Goal: Information Seeking & Learning: Compare options

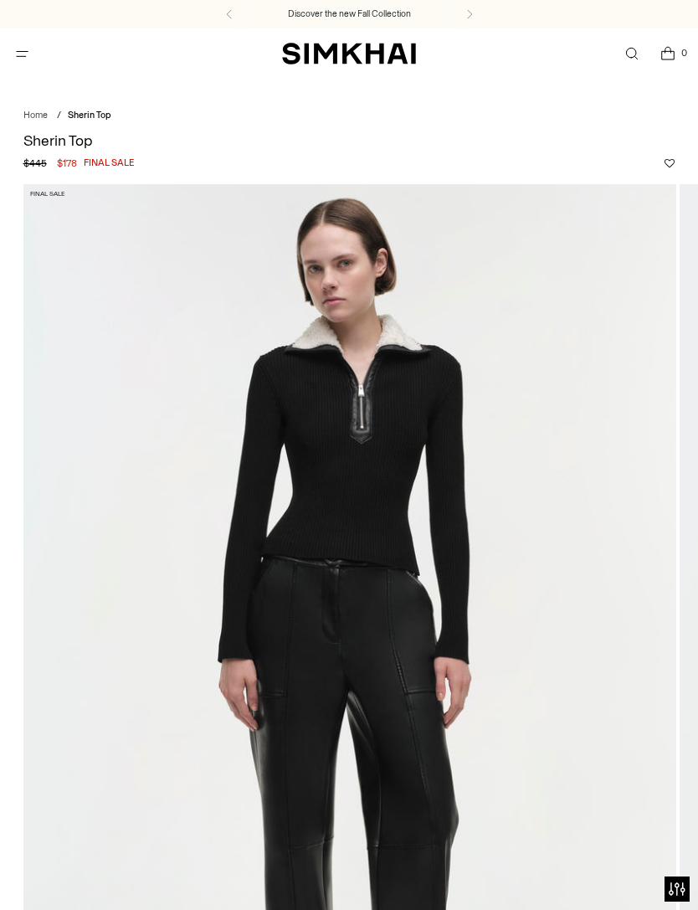
click at [28, 54] on icon "Open menu modal" at bounding box center [22, 53] width 18 height 13
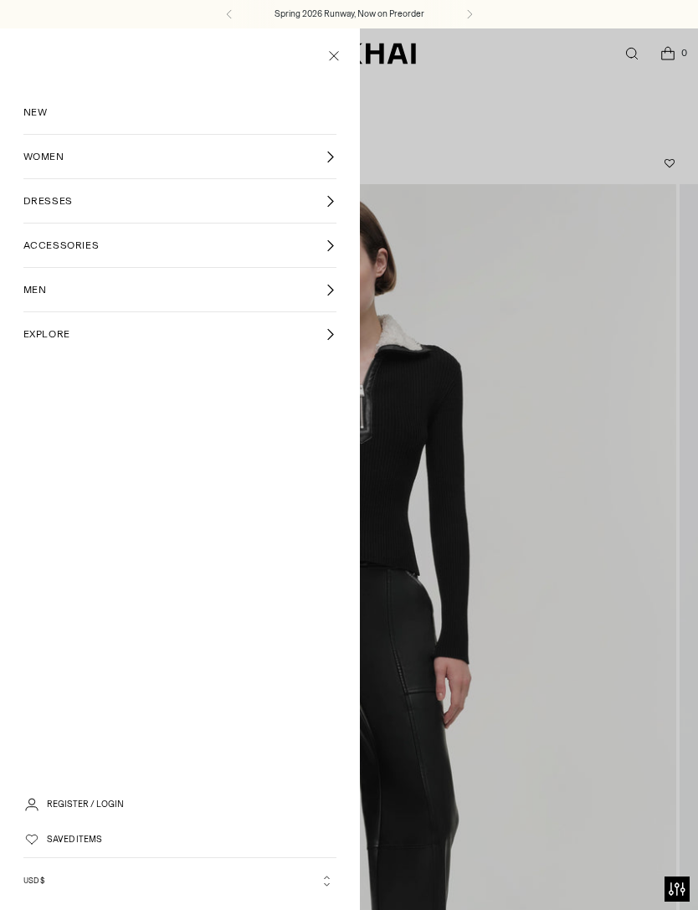
click at [336, 157] on icon at bounding box center [330, 157] width 13 height 13
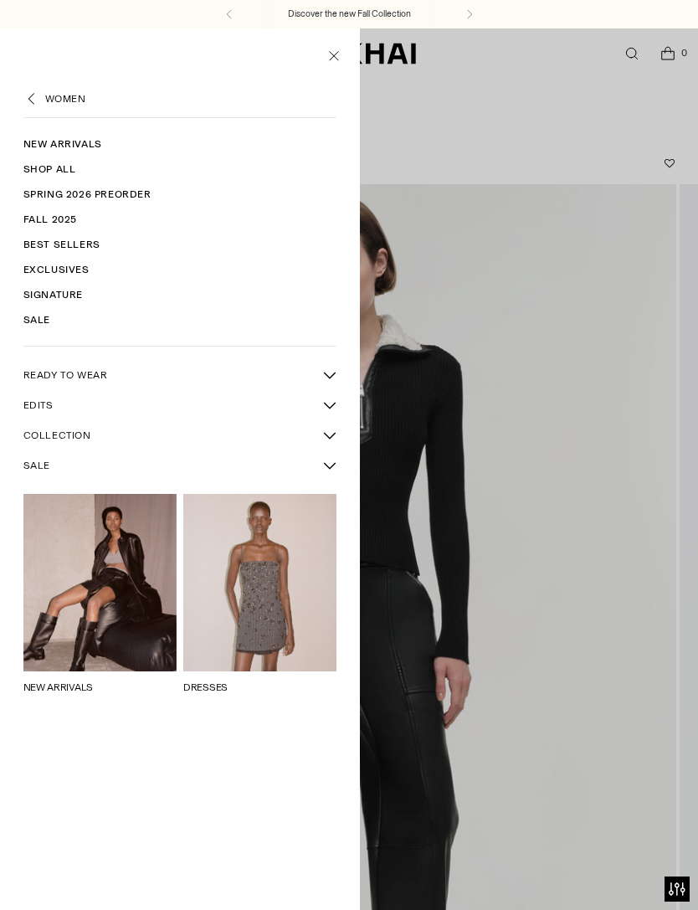
click at [102, 378] on span "READY TO WEAR" at bounding box center [65, 374] width 85 height 15
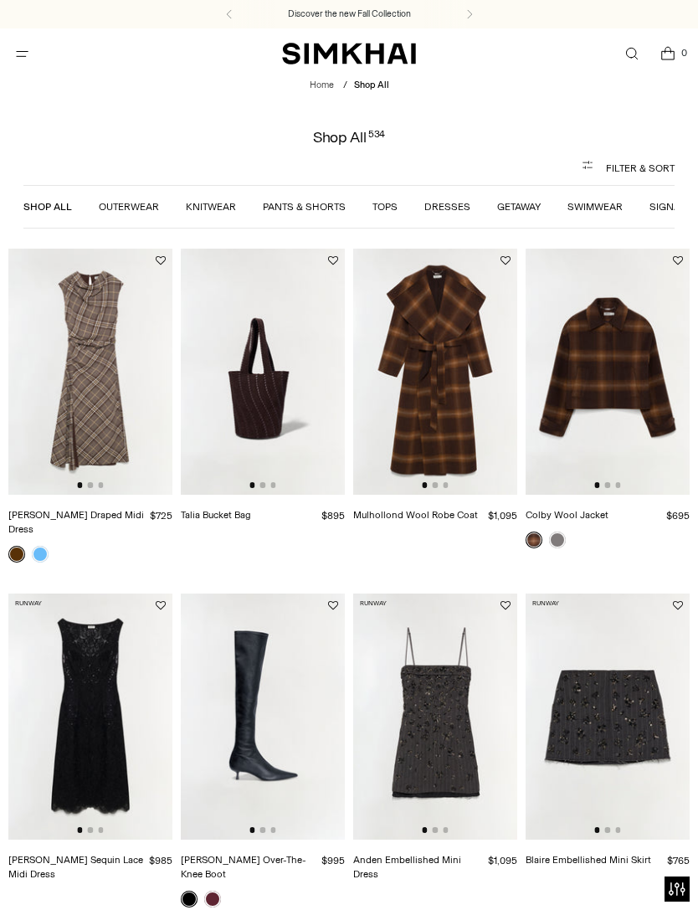
click at [200, 212] on link "Knitwear" at bounding box center [211, 207] width 50 height 12
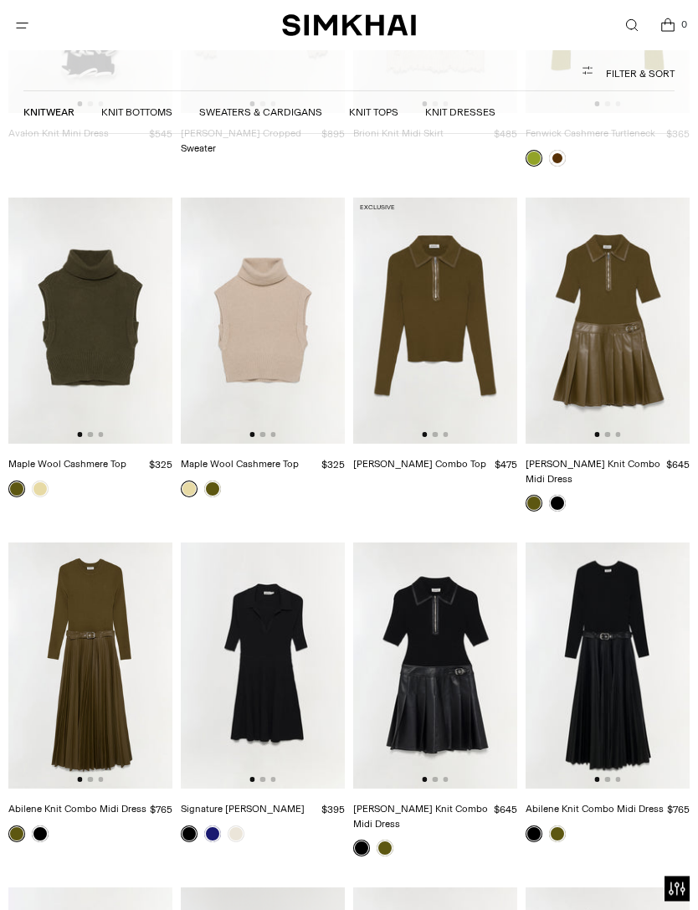
scroll to position [3446, 0]
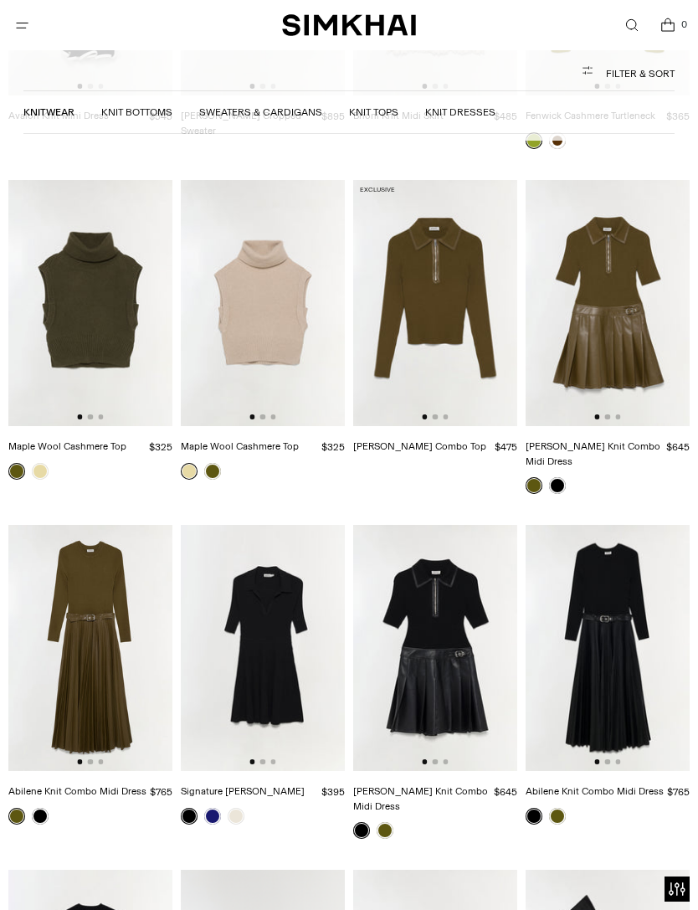
click at [473, 241] on img at bounding box center [435, 303] width 164 height 246
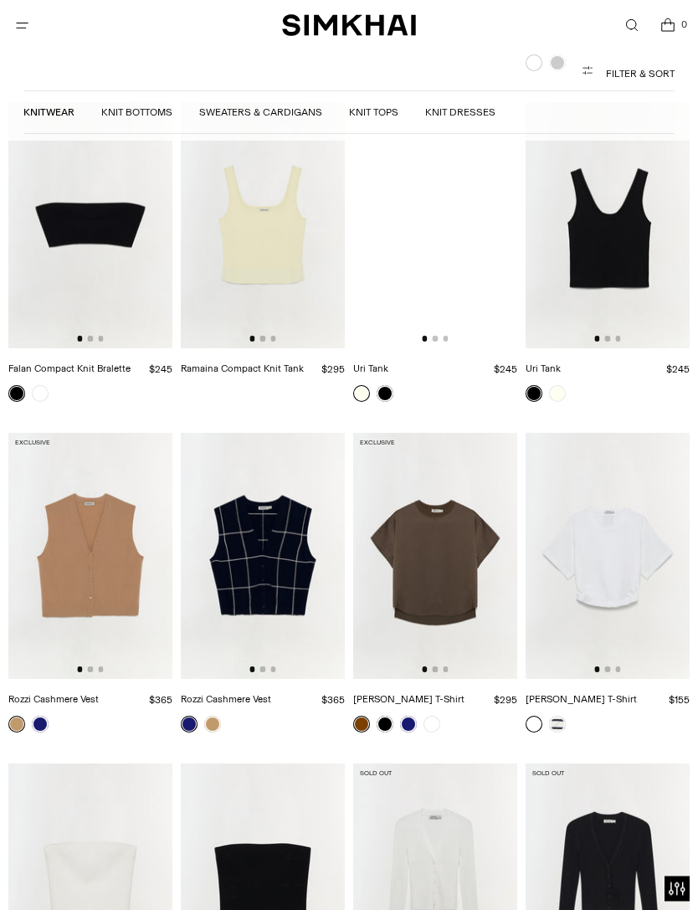
scroll to position [8311, 0]
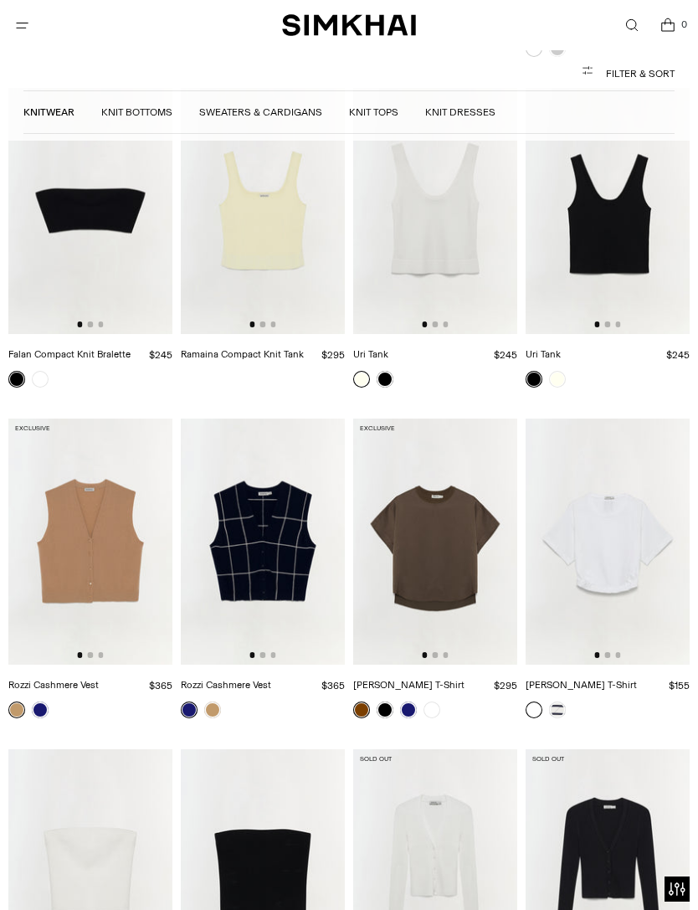
click at [281, 419] on img at bounding box center [263, 542] width 164 height 246
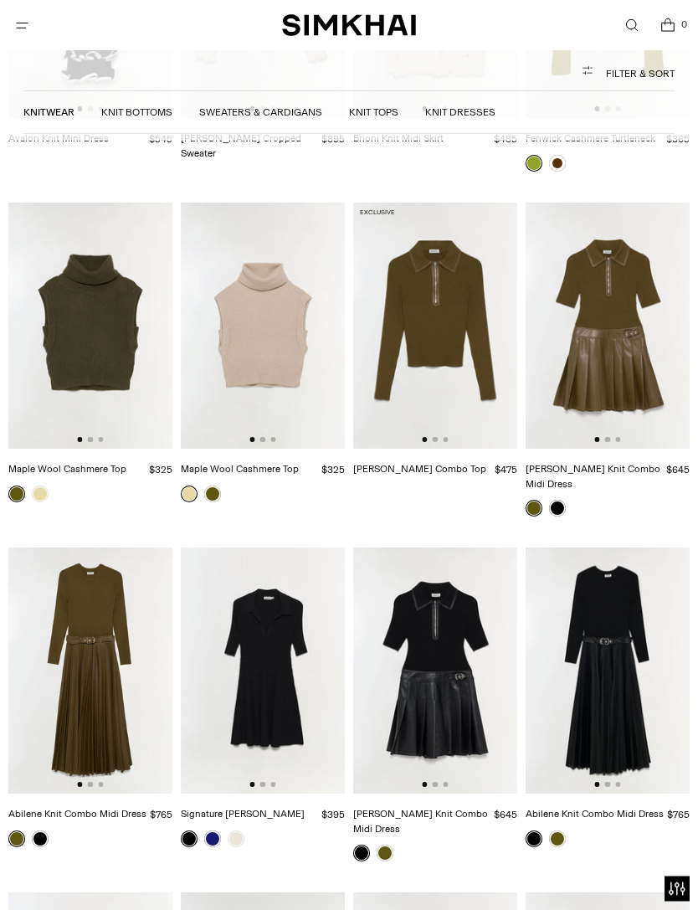
scroll to position [3424, 0]
click at [95, 326] on img at bounding box center [90, 326] width 164 height 246
